Goal: Complete application form

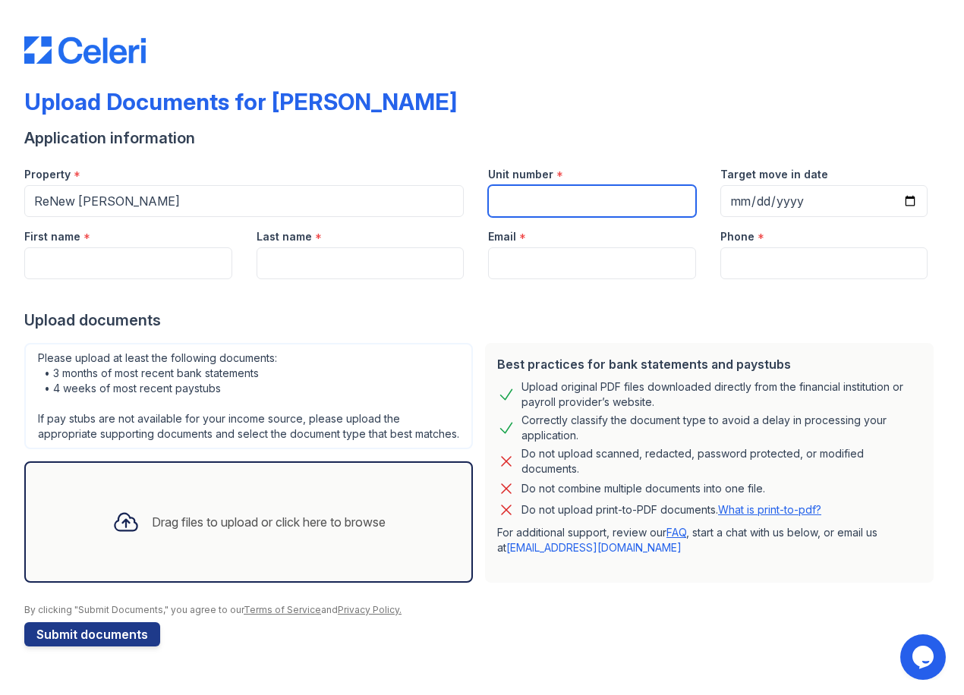
click at [572, 199] on input "Unit number" at bounding box center [592, 201] width 208 height 32
type input "H6"
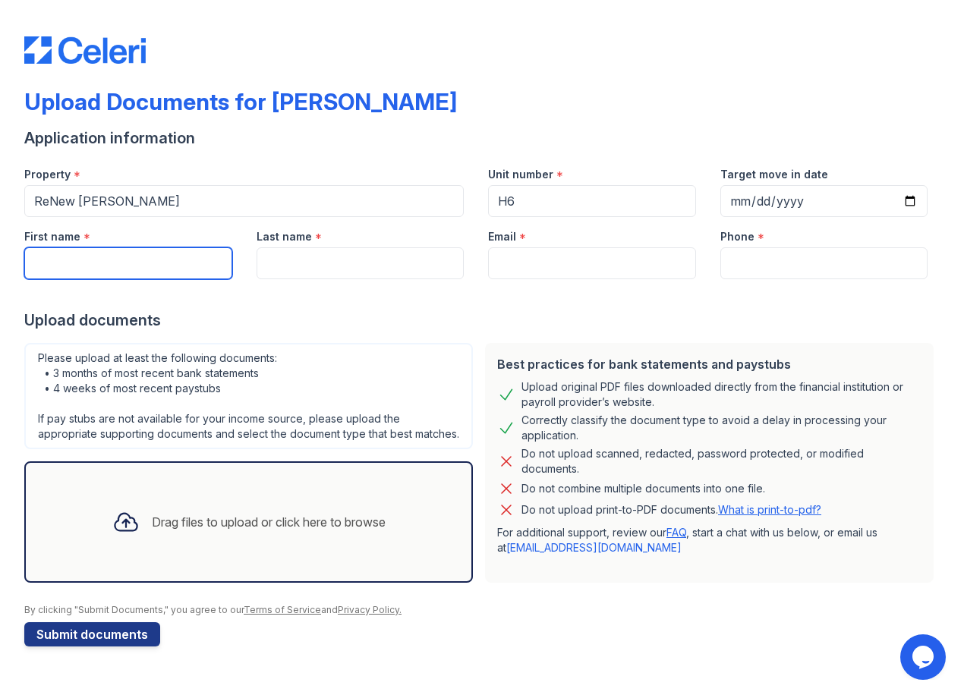
click at [185, 262] on input "First name" at bounding box center [128, 263] width 208 height 32
type input "[PERSON_NAME]"
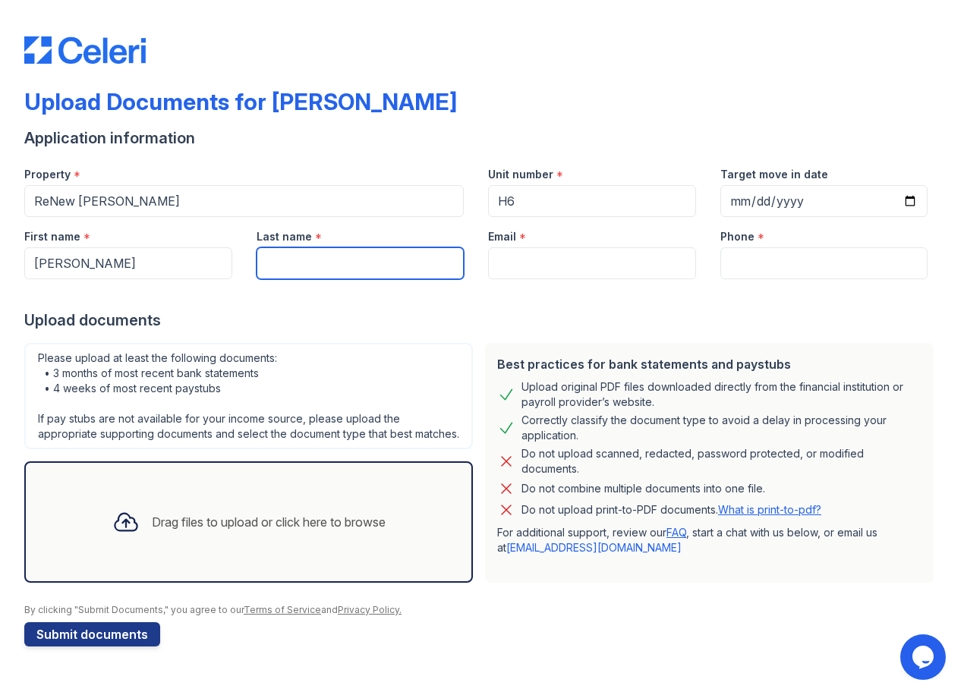
click at [334, 260] on input "Last name" at bounding box center [361, 263] width 208 height 32
type input "[PERSON_NAME]"
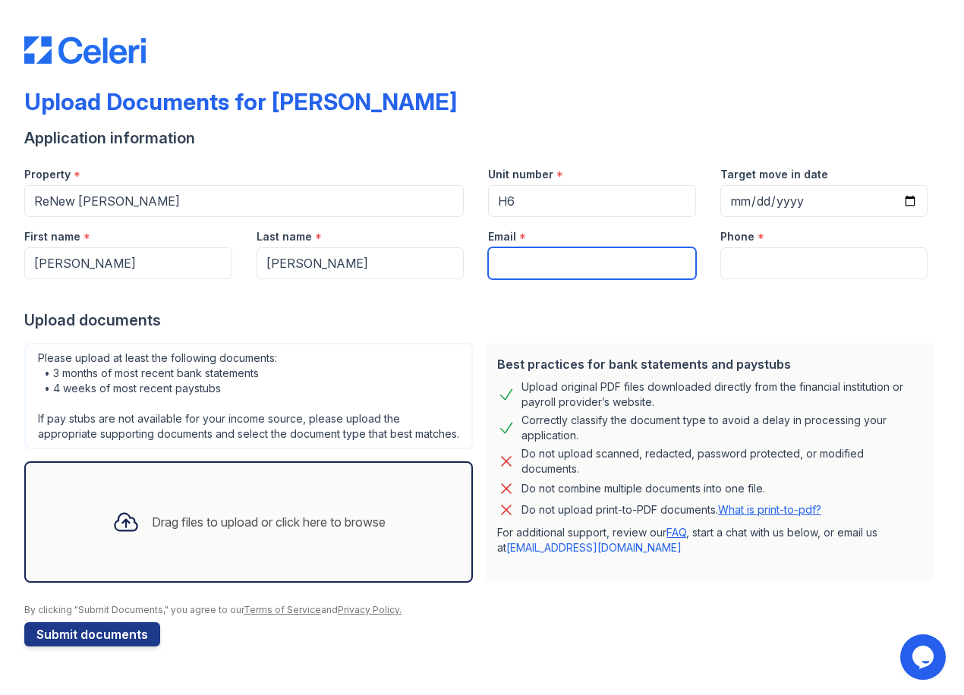
click at [499, 271] on input "Email" at bounding box center [592, 263] width 208 height 32
paste input "[EMAIL_ADDRESS][DOMAIN_NAME]"
type input "[EMAIL_ADDRESS][DOMAIN_NAME]"
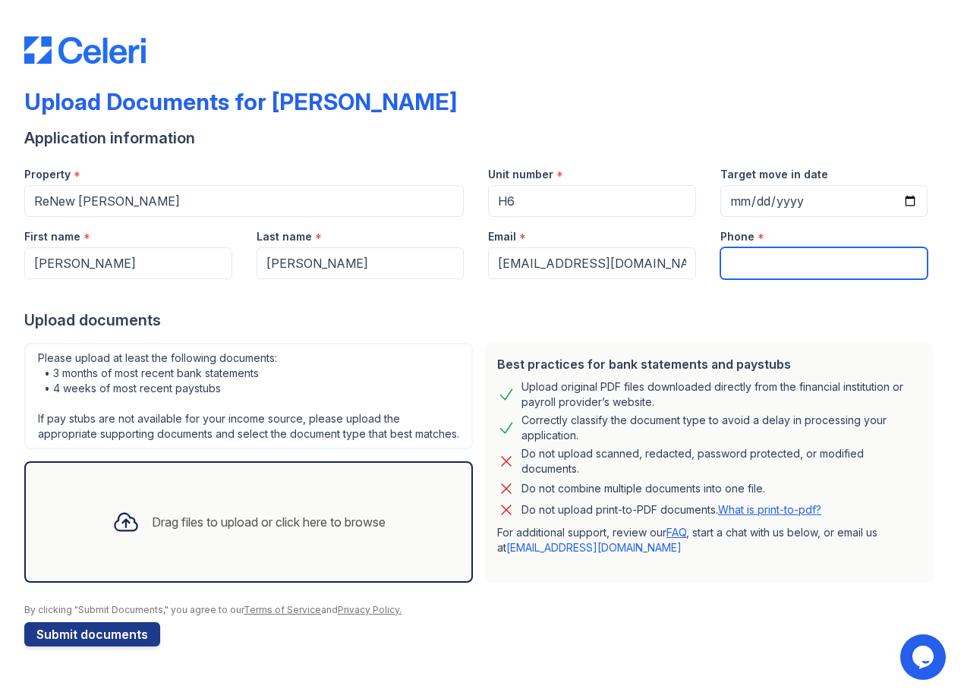
paste input "[PHONE_NUMBER]"
type input "[PHONE_NUMBER]"
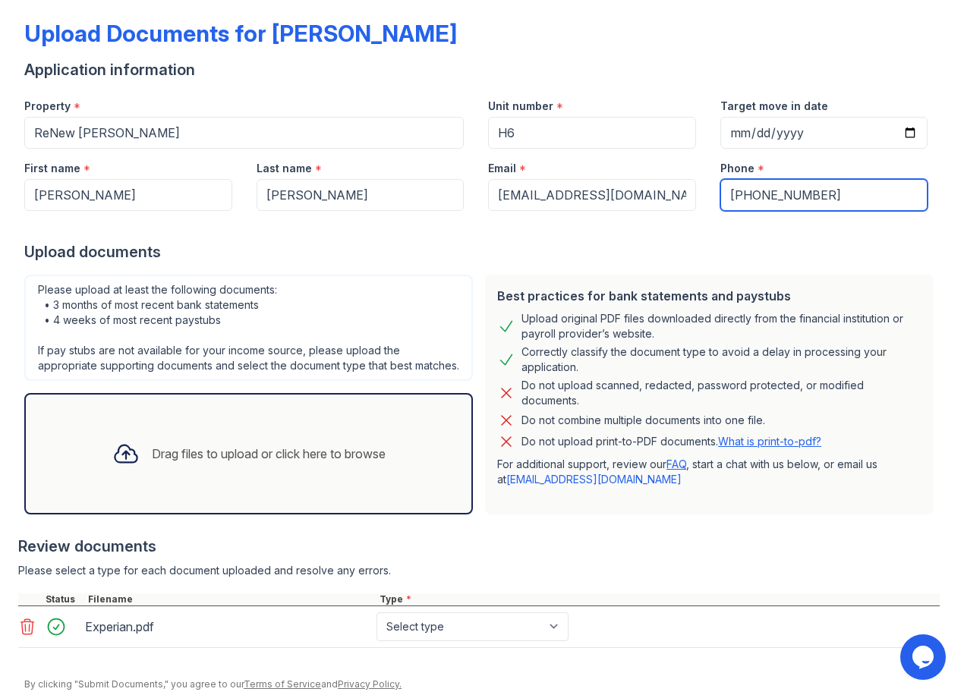
scroll to position [140, 0]
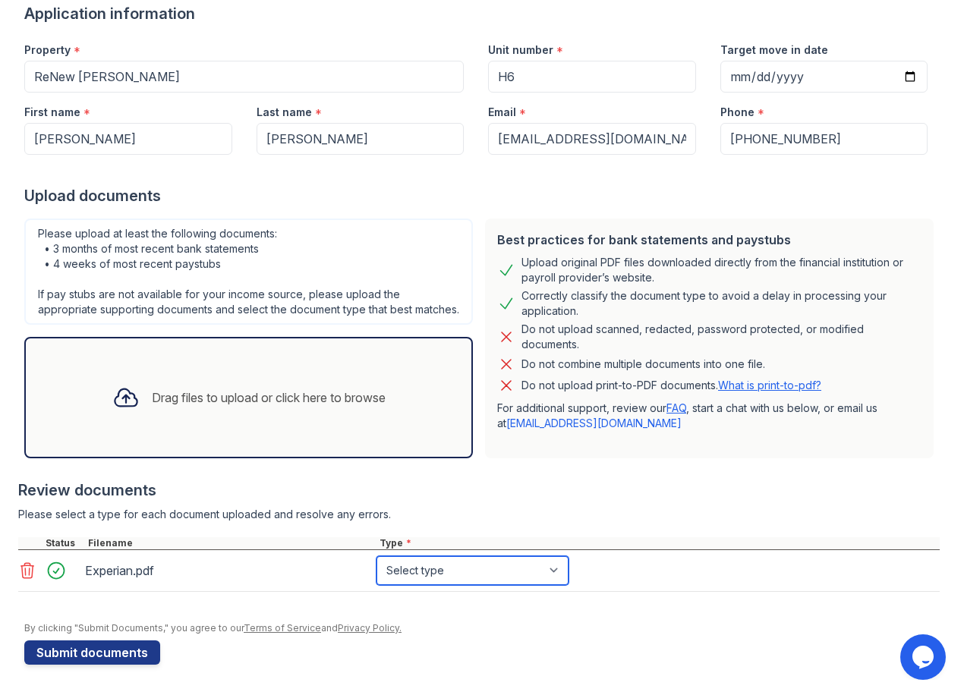
click at [399, 572] on select "Select type Paystub Bank Statement Offer Letter Tax Documents Benefit Award Let…" at bounding box center [472, 570] width 192 height 29
select select "other"
click at [376, 556] on select "Select type Paystub Bank Statement Offer Letter Tax Documents Benefit Award Let…" at bounding box center [472, 570] width 192 height 29
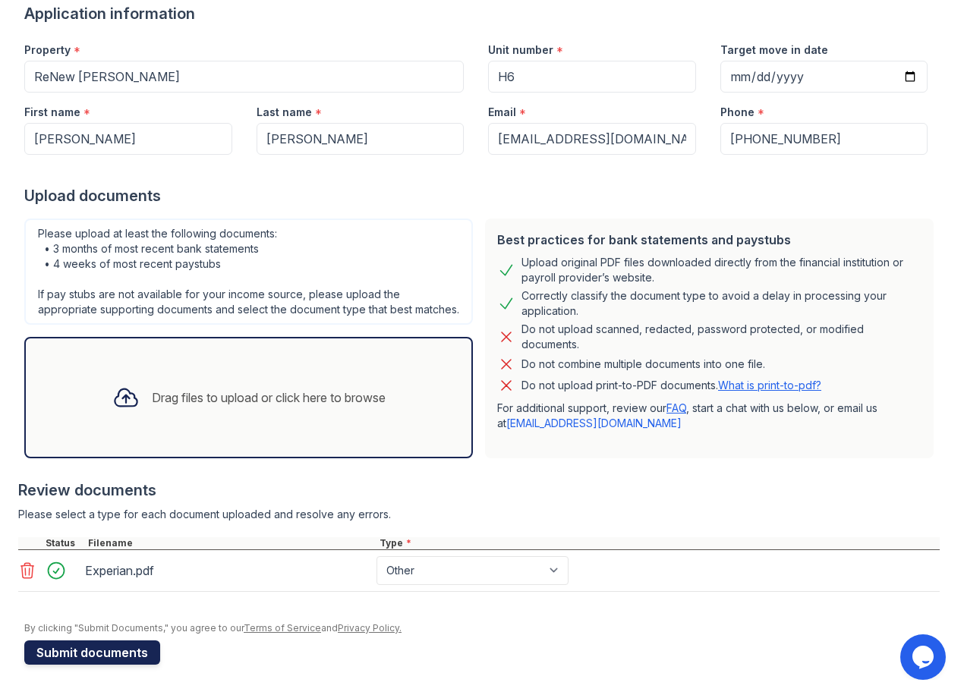
click at [106, 654] on button "Submit documents" at bounding box center [92, 653] width 136 height 24
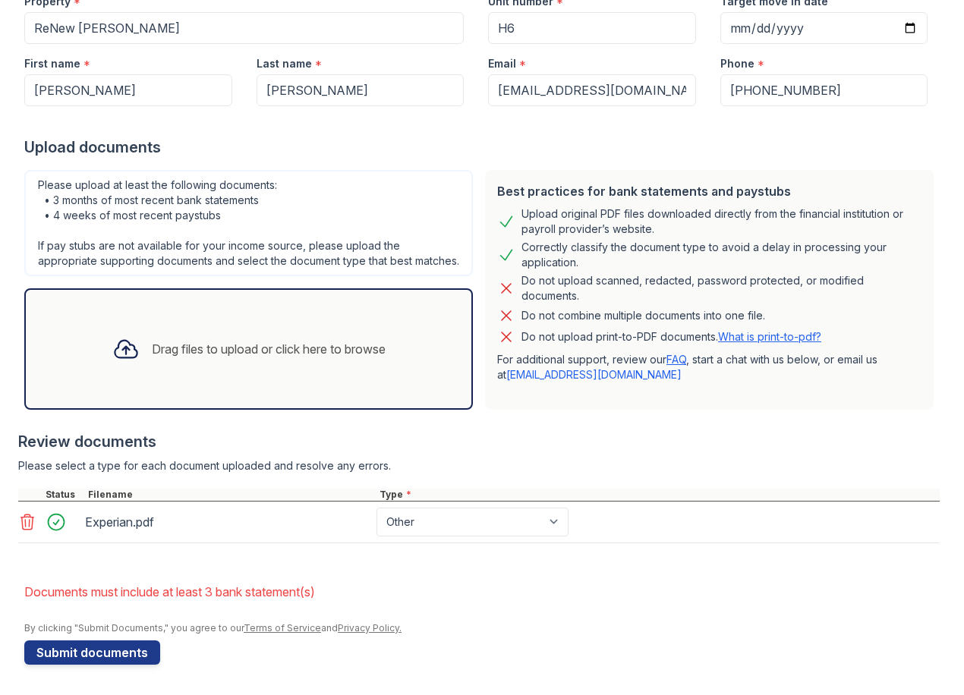
scroll to position [231, 0]
click at [411, 535] on select "Paystub Bank Statement Offer Letter Tax Documents Benefit Award Letter Investme…" at bounding box center [472, 522] width 192 height 29
